Goal: Find specific page/section: Find specific page/section

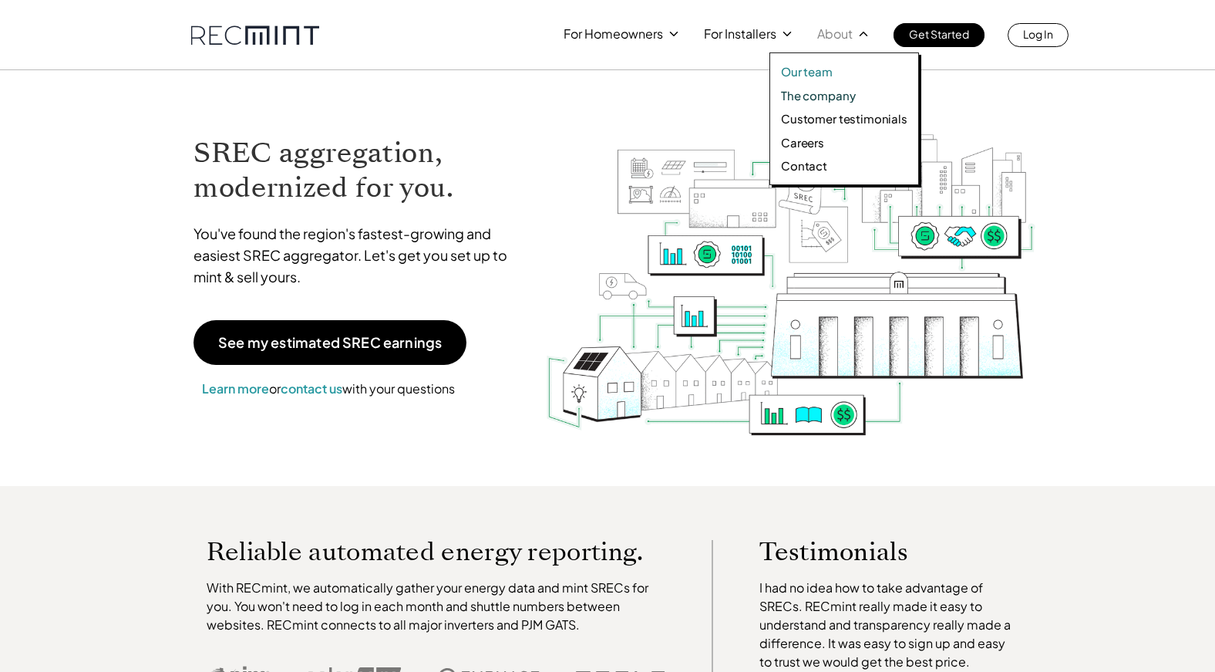
click at [823, 65] on p "Our team" at bounding box center [807, 71] width 52 height 15
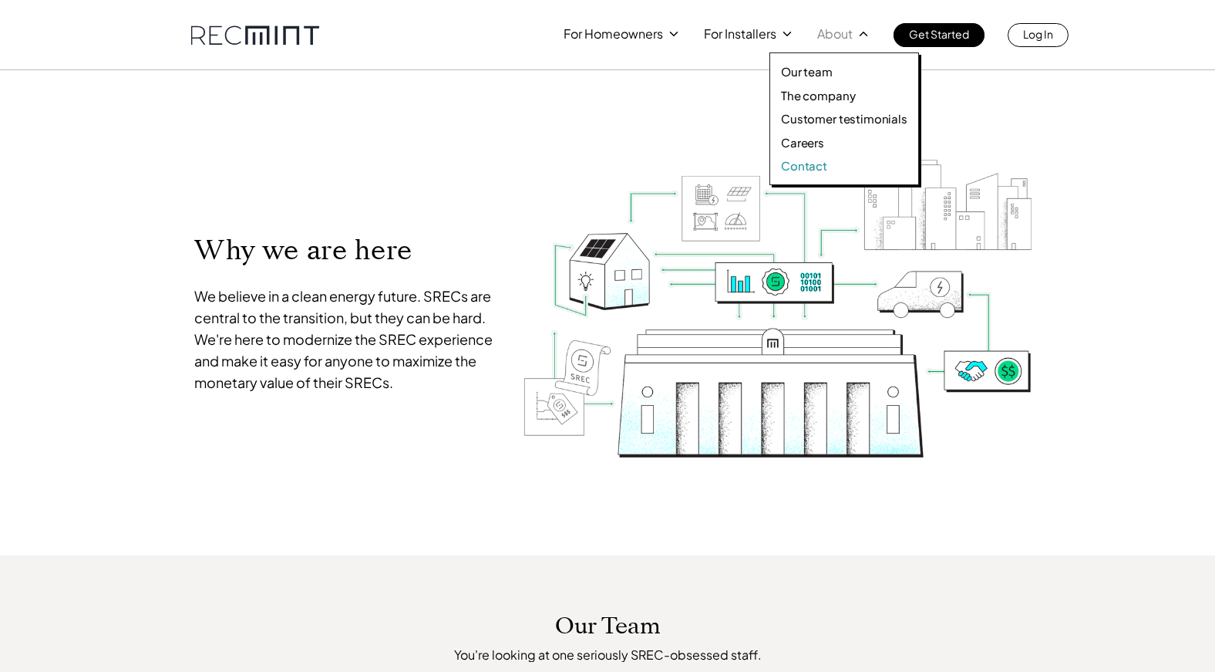
click at [810, 167] on p "Contact" at bounding box center [804, 165] width 46 height 15
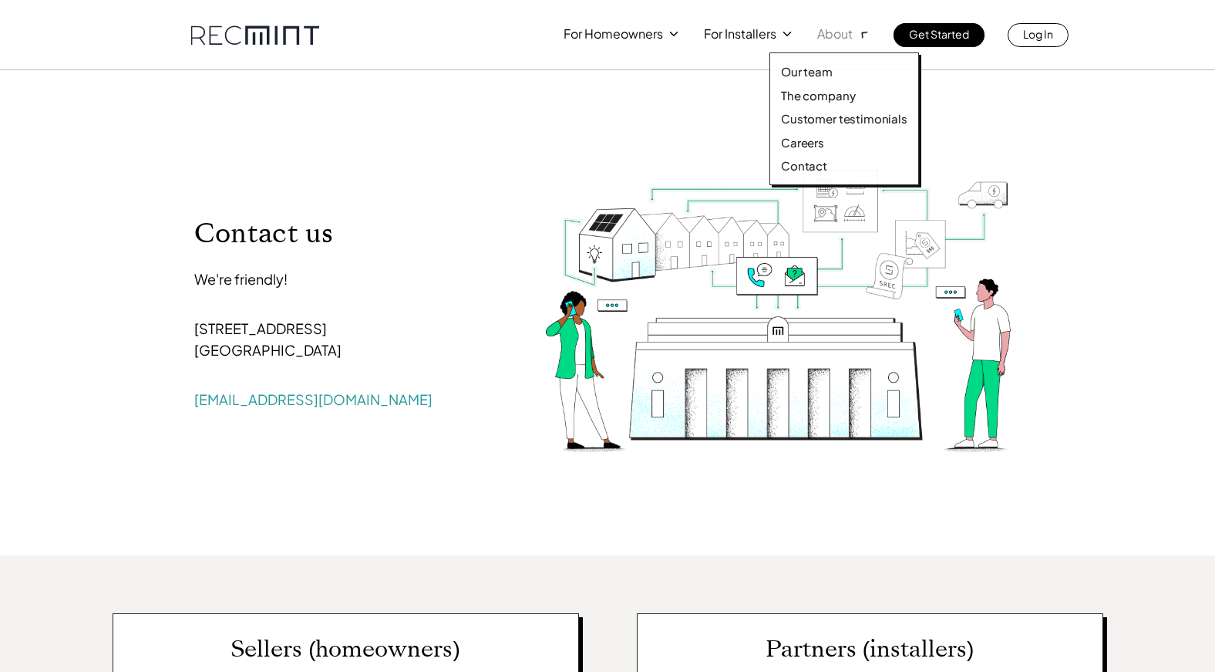
click at [857, 30] on icon at bounding box center [863, 33] width 19 height 19
click at [817, 95] on p "The company" at bounding box center [818, 95] width 74 height 15
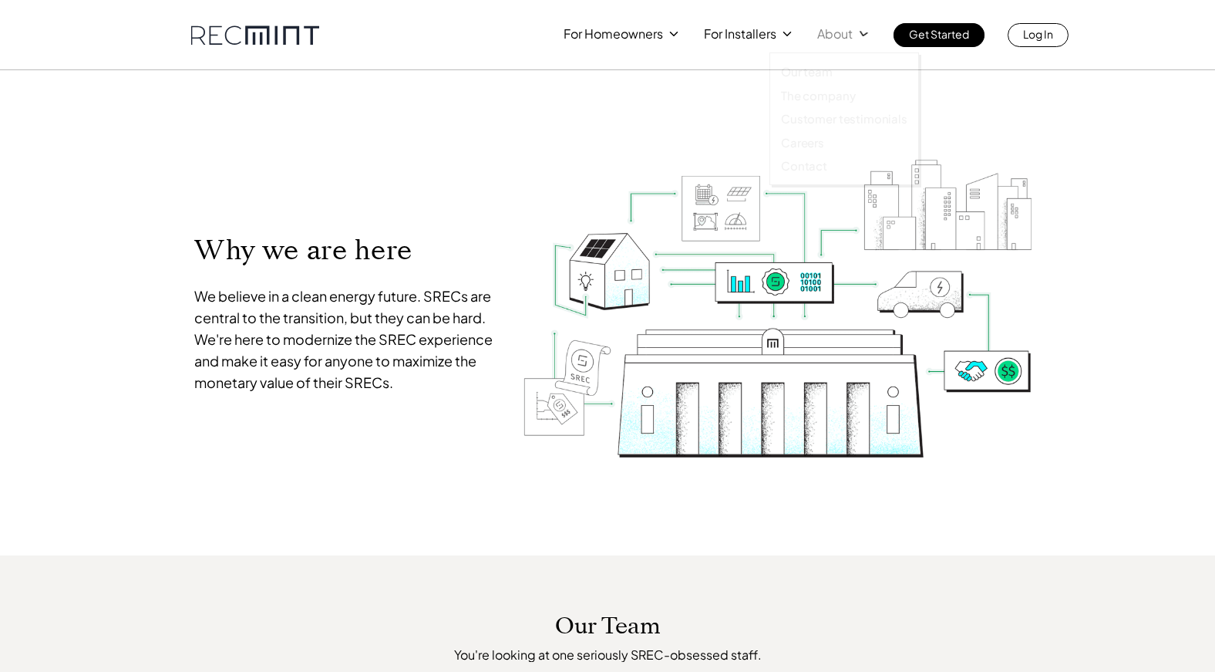
click at [865, 24] on div "About" at bounding box center [843, 34] width 53 height 22
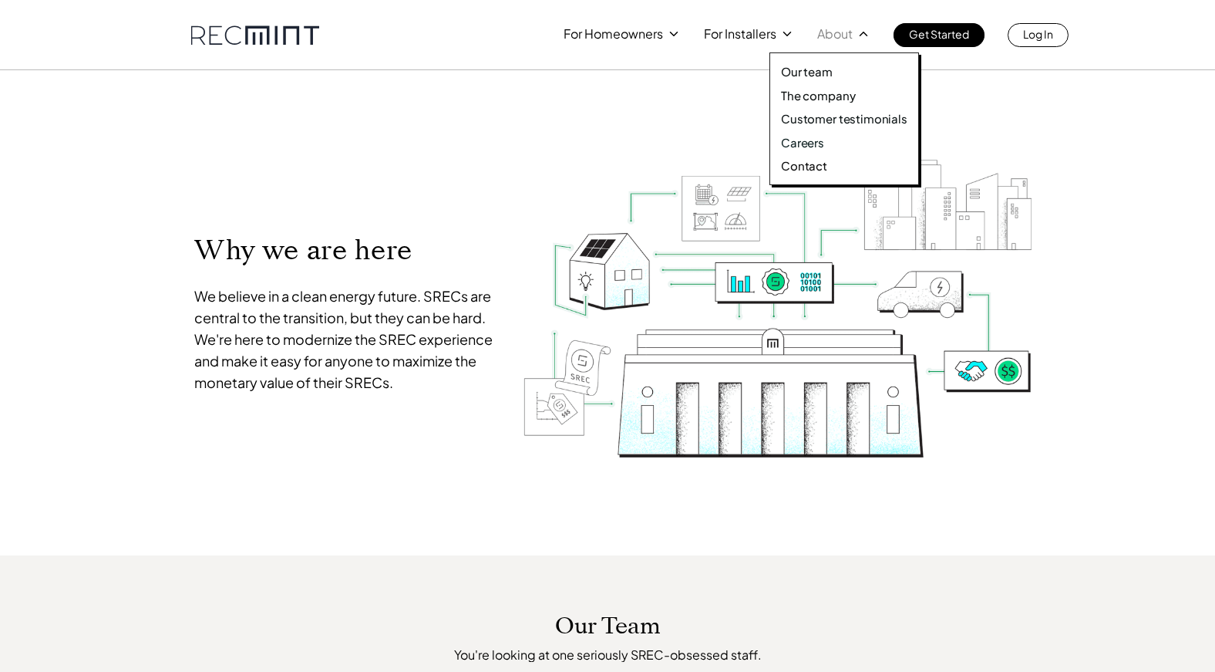
click at [806, 147] on p "Careers" at bounding box center [802, 142] width 43 height 15
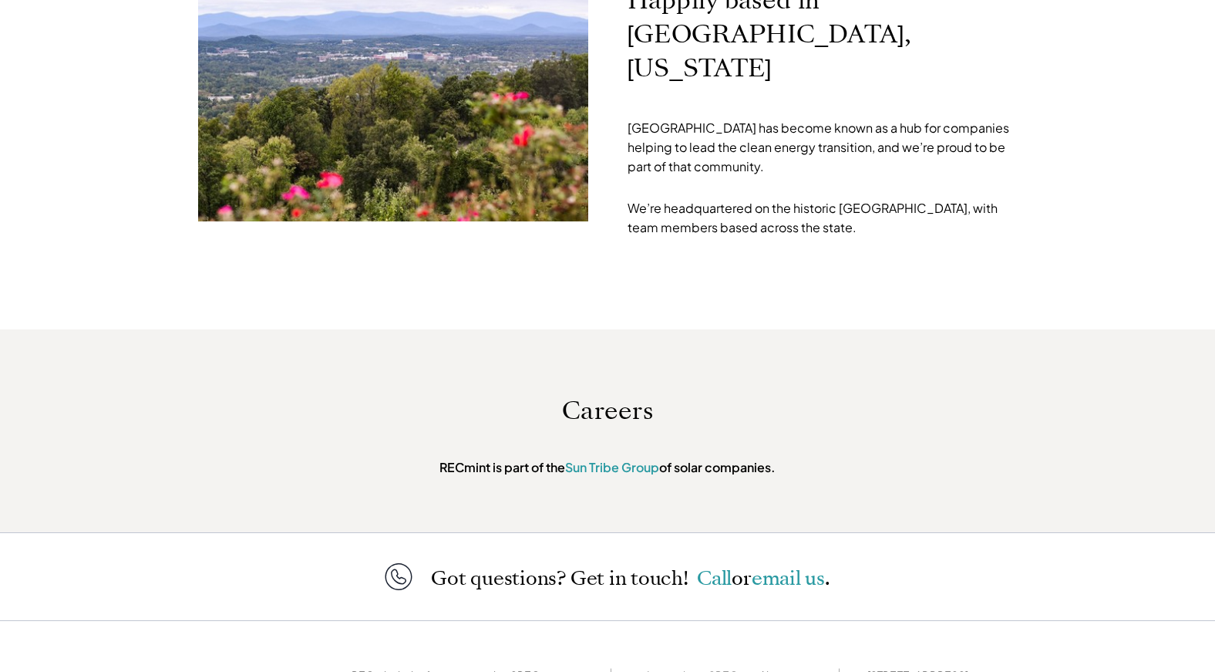
scroll to position [4886, 0]
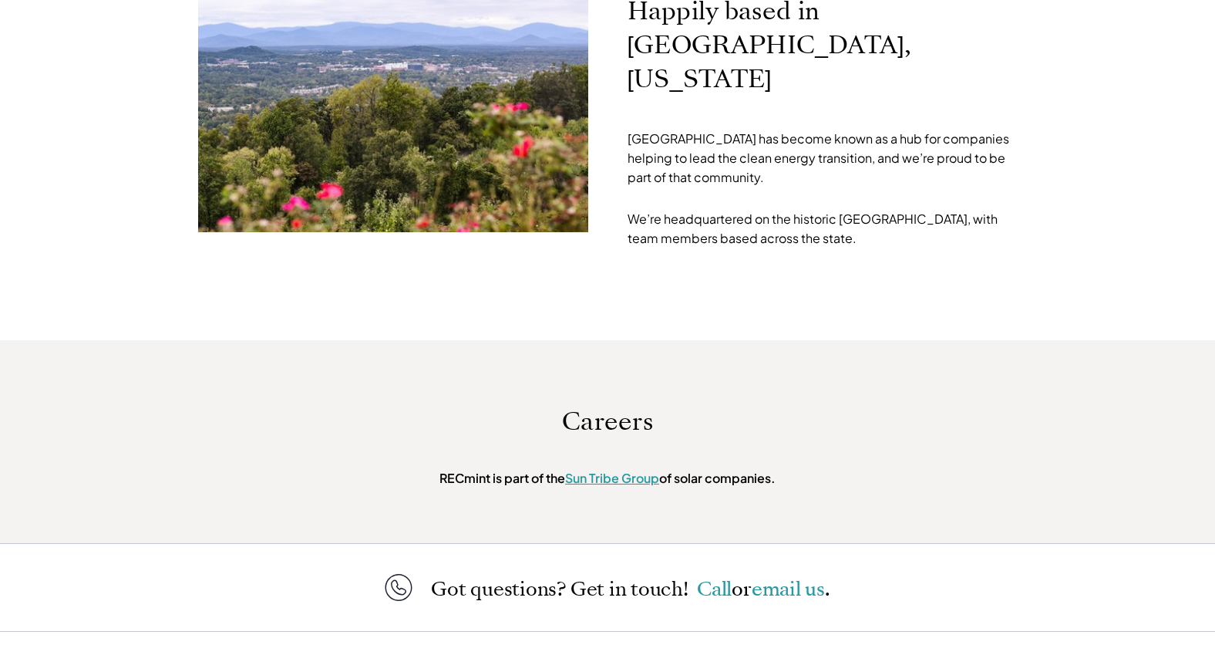
click at [634, 470] on link "Sun Tribe Group" at bounding box center [612, 478] width 94 height 16
